Goal: Navigation & Orientation: Find specific page/section

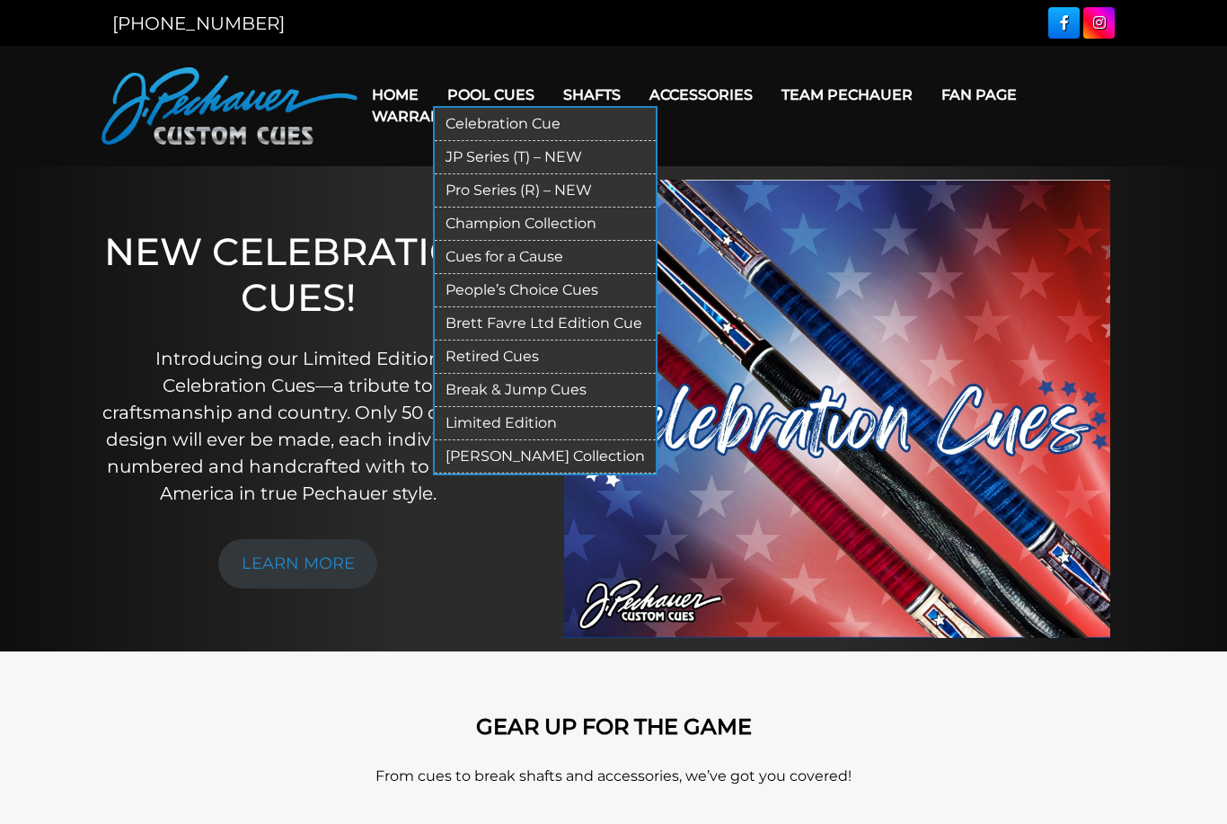
click at [494, 92] on link "Pool Cues" at bounding box center [491, 95] width 116 height 46
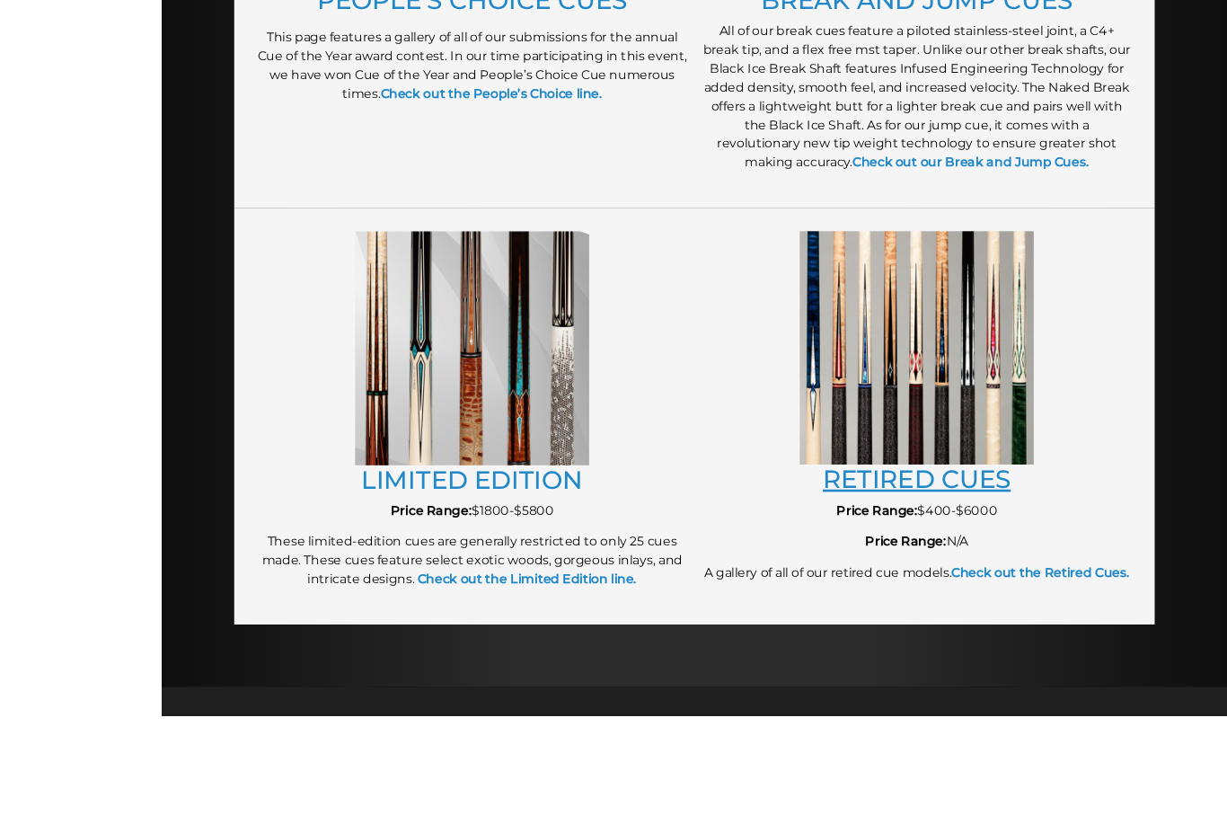
scroll to position [1924, 0]
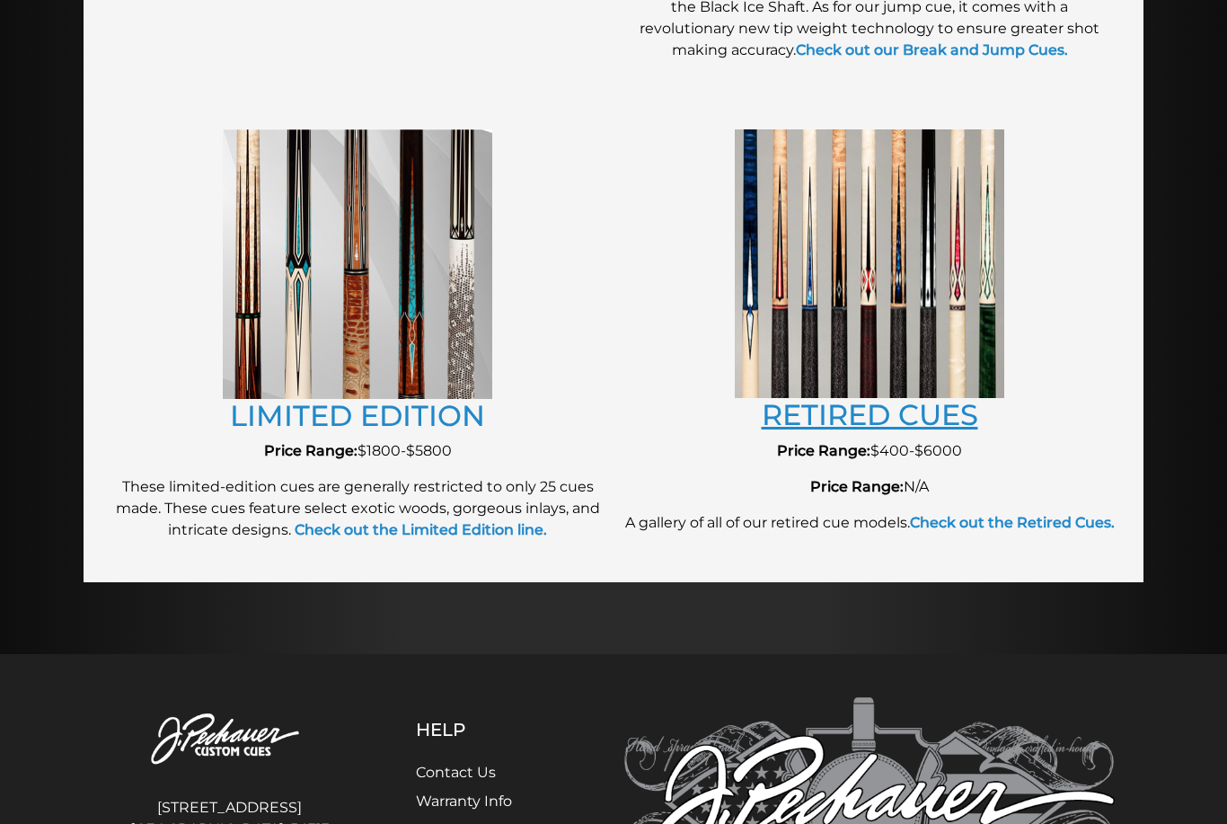
click at [938, 425] on link "RETIRED CUES" at bounding box center [870, 414] width 217 height 35
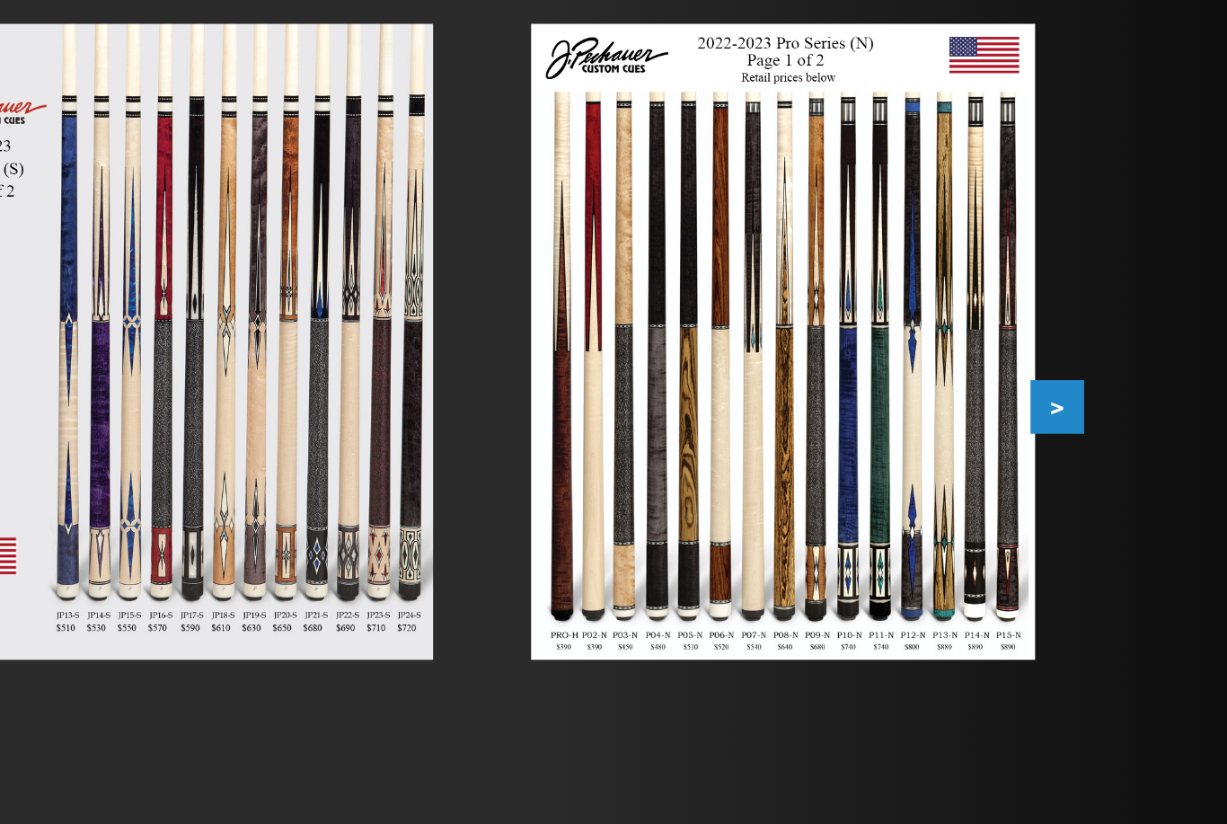
scroll to position [218, 0]
click at [1112, 367] on button ">" at bounding box center [1127, 382] width 31 height 31
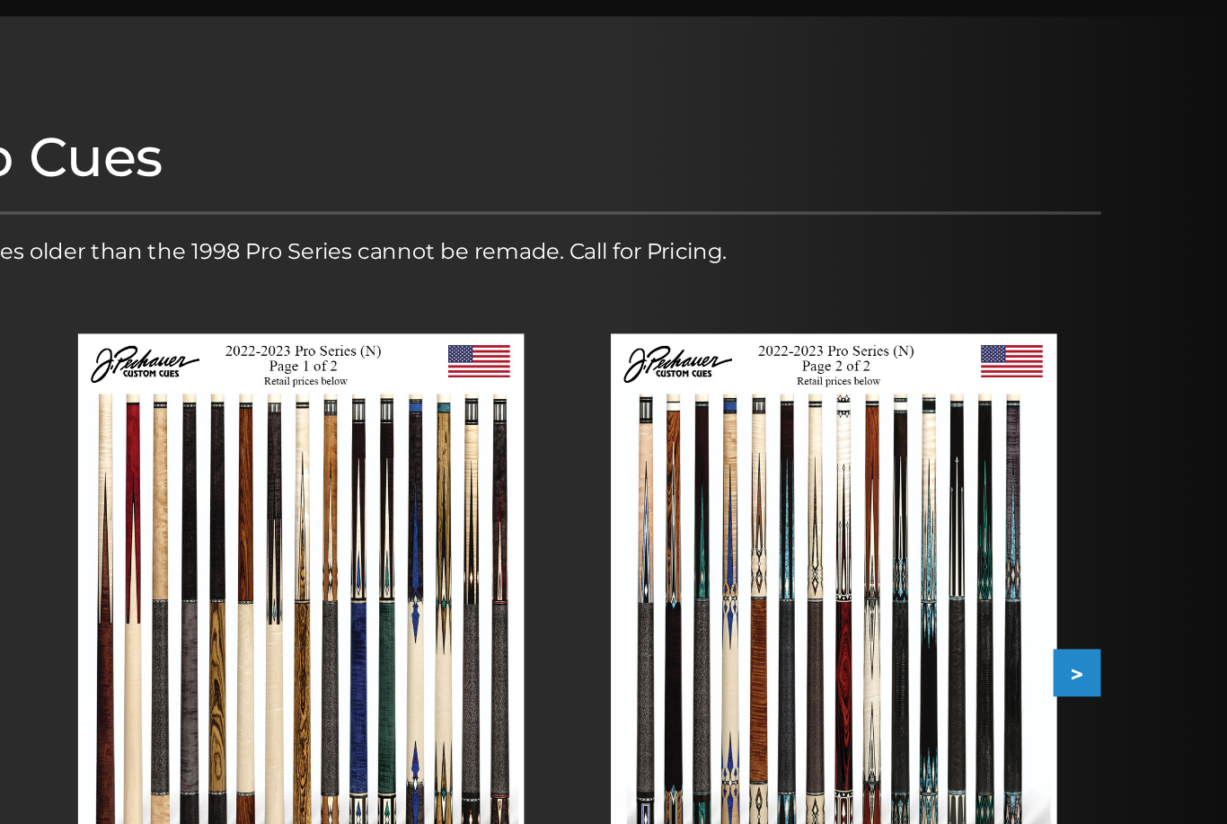
scroll to position [0, 0]
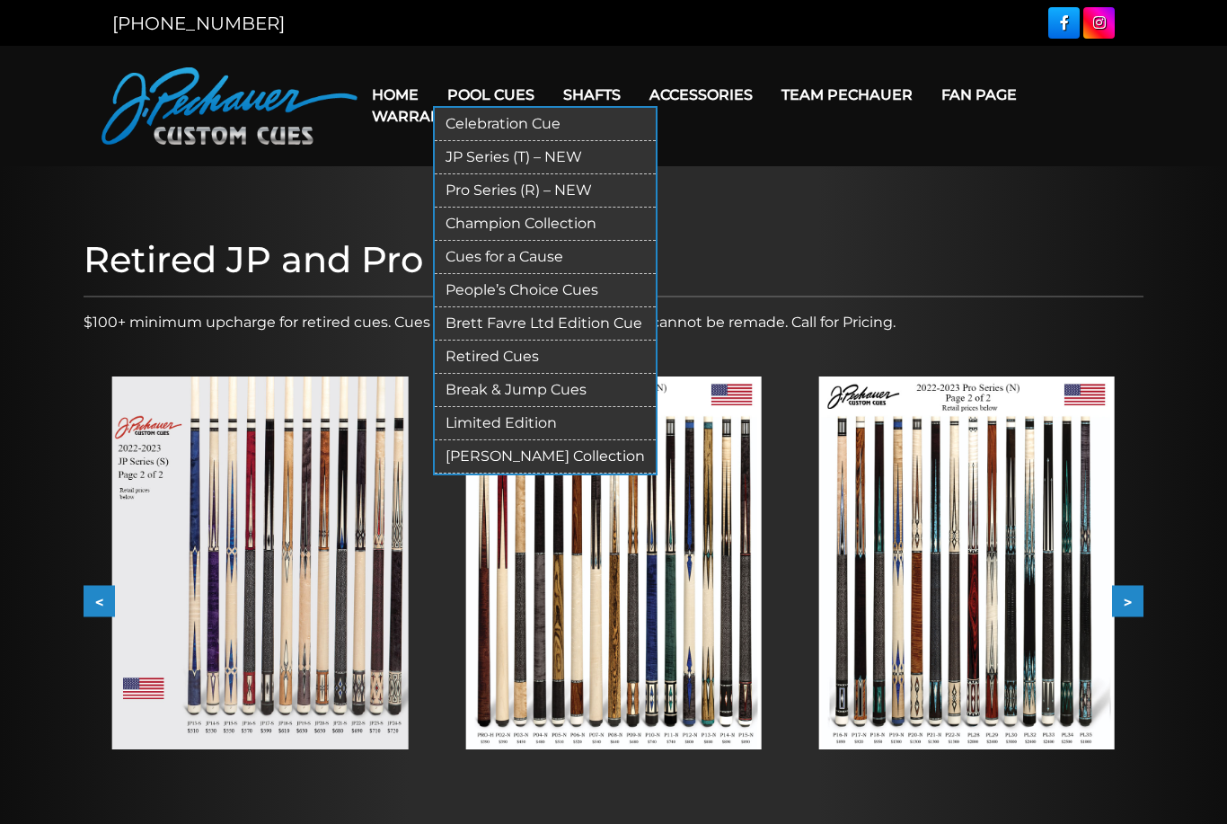
click at [517, 190] on link "Pro Series (R) – NEW" at bounding box center [545, 190] width 221 height 33
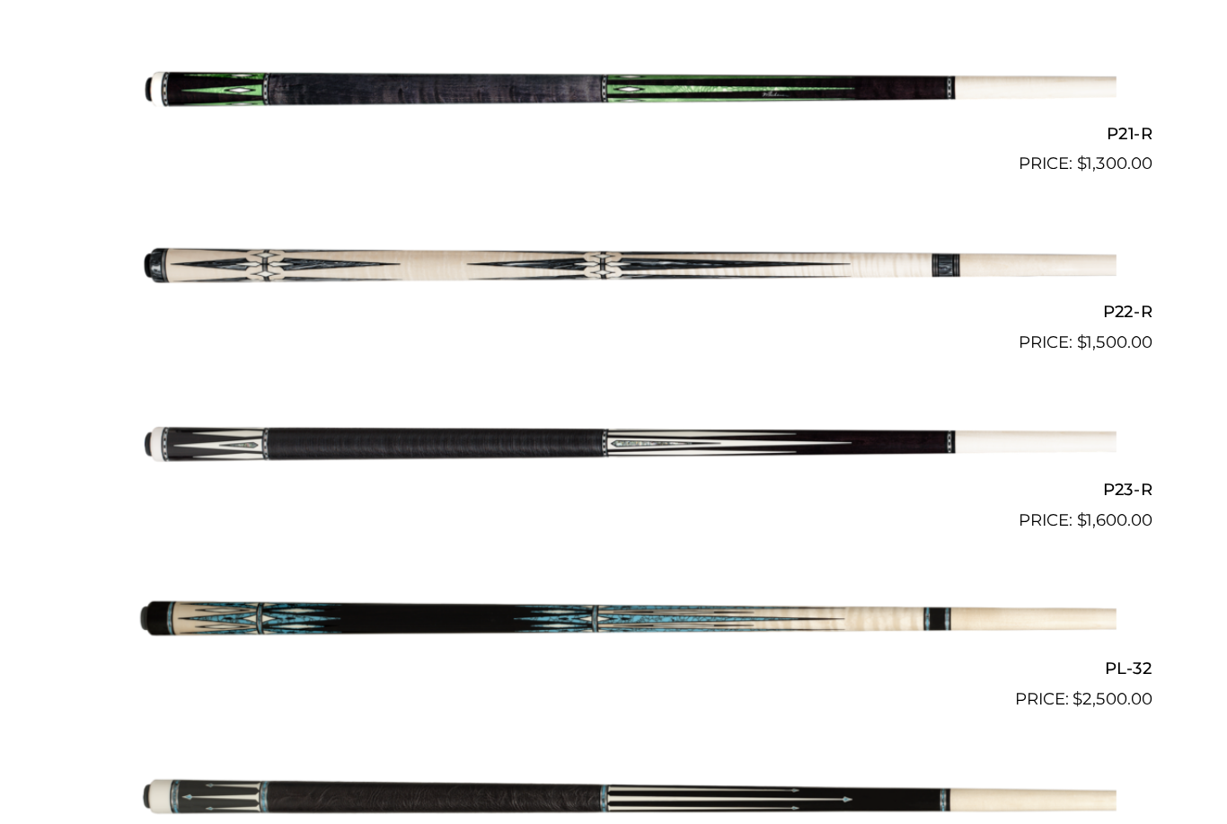
scroll to position [3882, 0]
